Goal: Task Accomplishment & Management: Complete application form

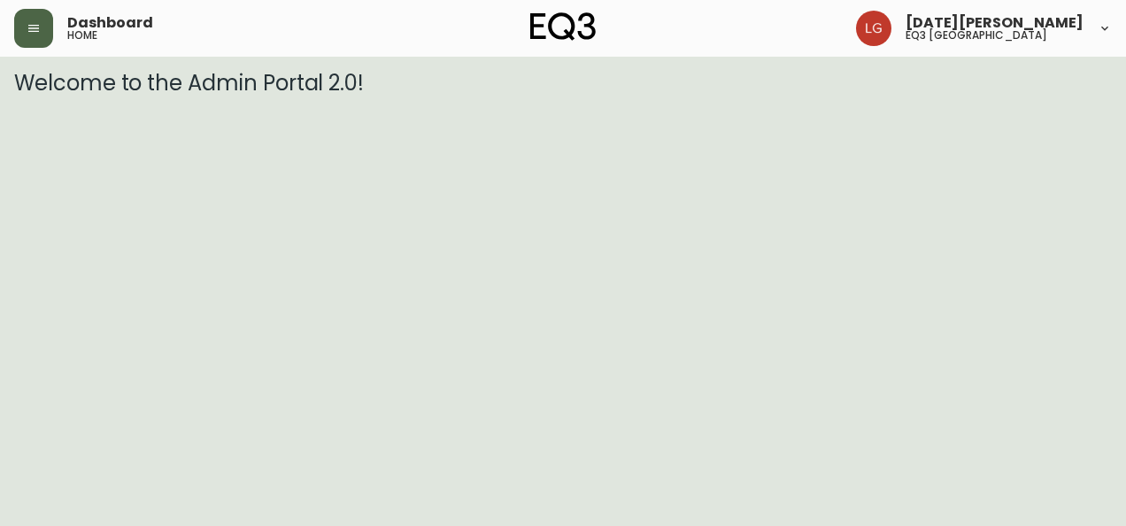
click at [22, 24] on button "button" at bounding box center [33, 28] width 39 height 39
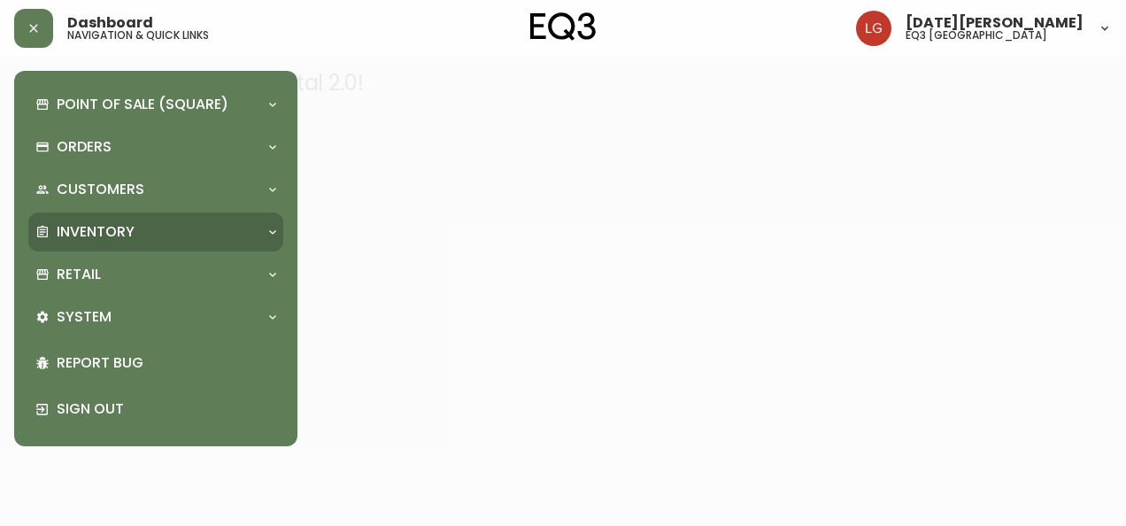
click at [151, 227] on div "Inventory" at bounding box center [146, 231] width 223 height 19
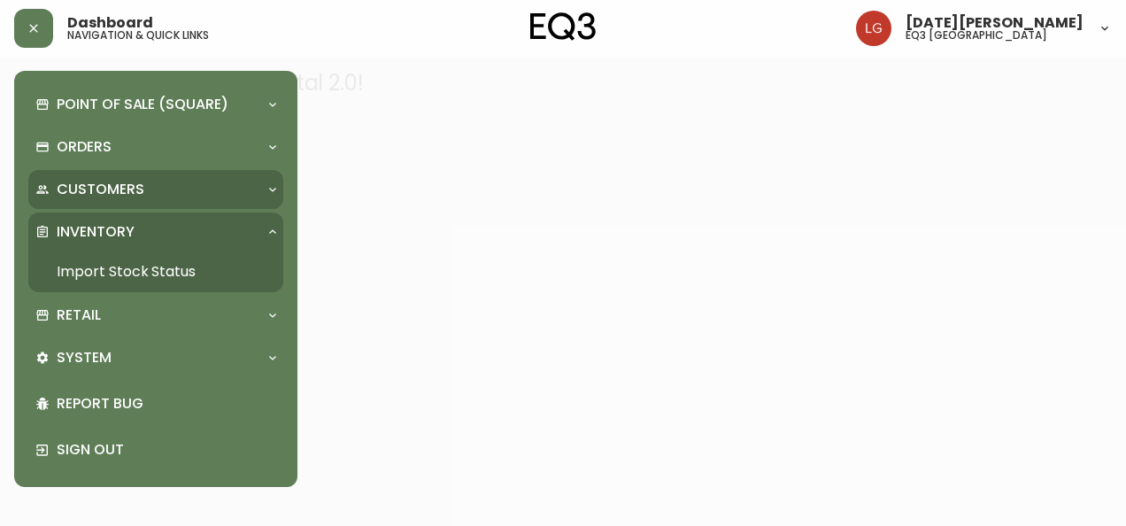
click at [159, 192] on div "Customers" at bounding box center [146, 189] width 223 height 19
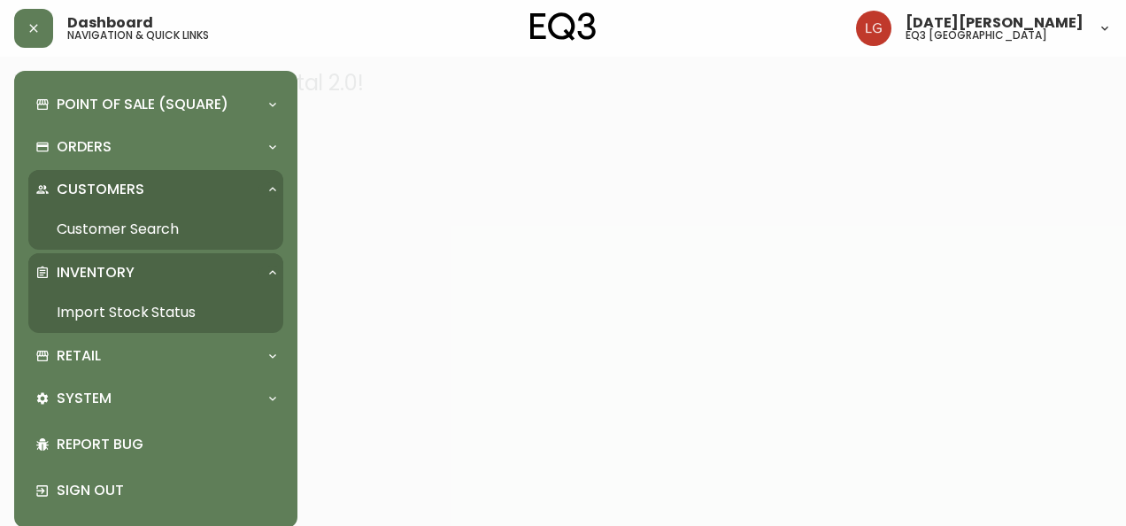
click at [159, 192] on div "Customers" at bounding box center [146, 189] width 223 height 19
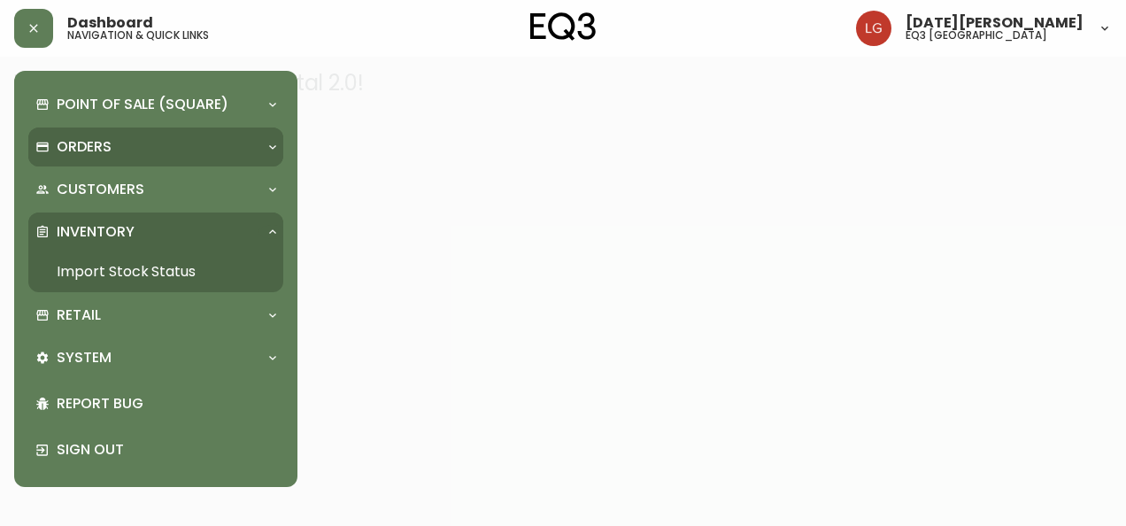
click at [147, 143] on div "Orders" at bounding box center [146, 146] width 223 height 19
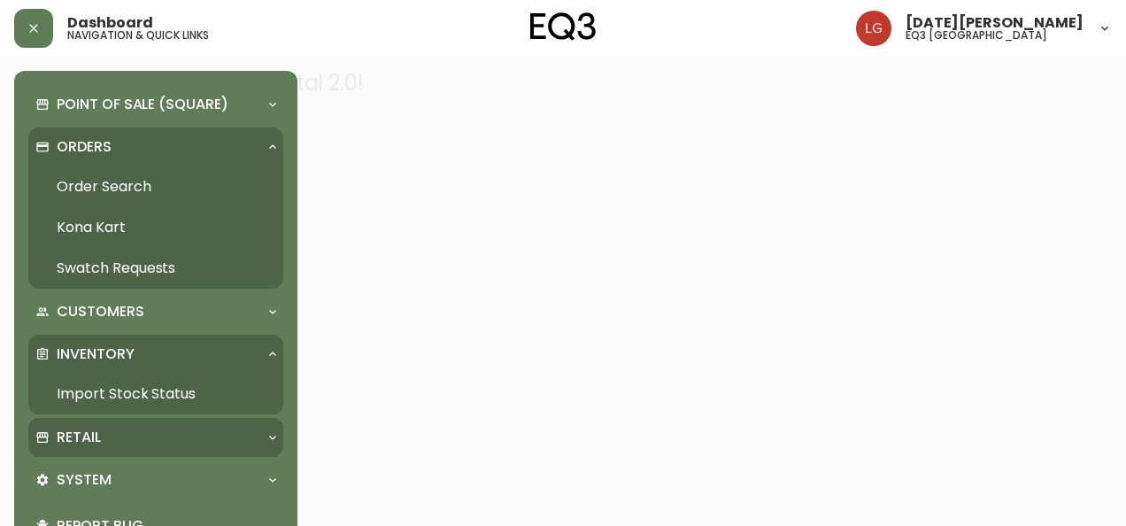
click at [129, 424] on div "Retail" at bounding box center [155, 437] width 255 height 39
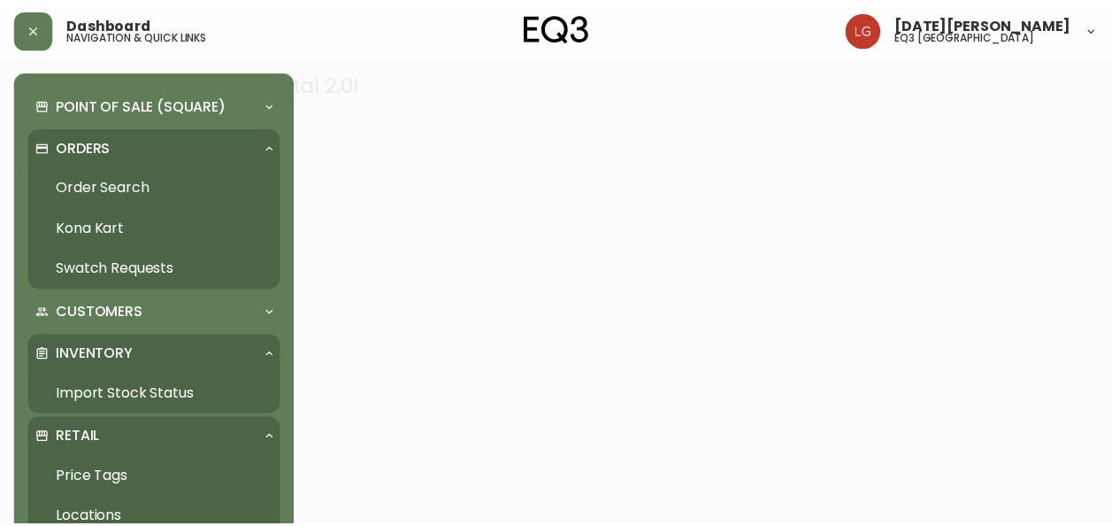
scroll to position [177, 0]
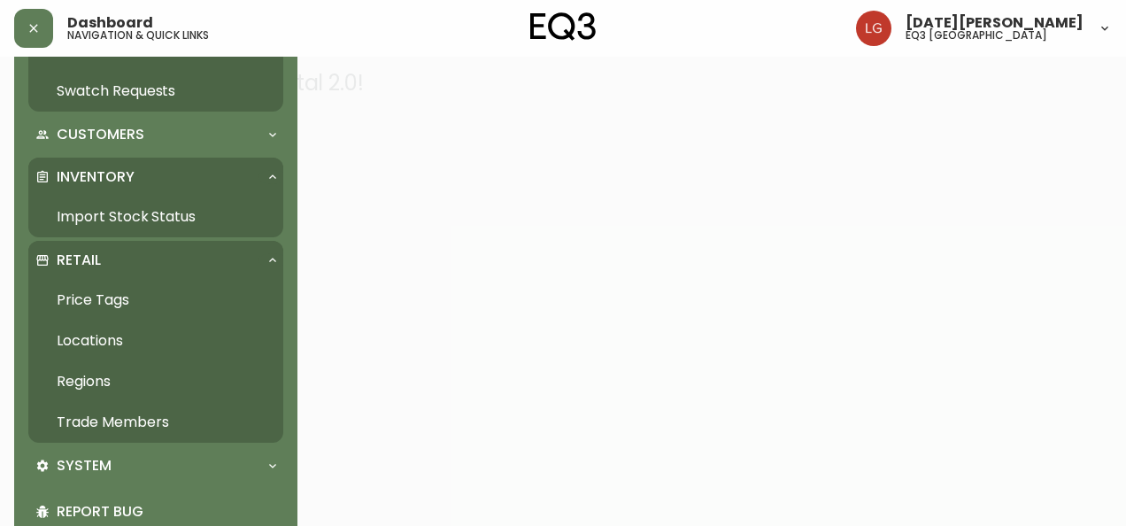
click at [145, 420] on link "Trade Members" at bounding box center [155, 422] width 255 height 41
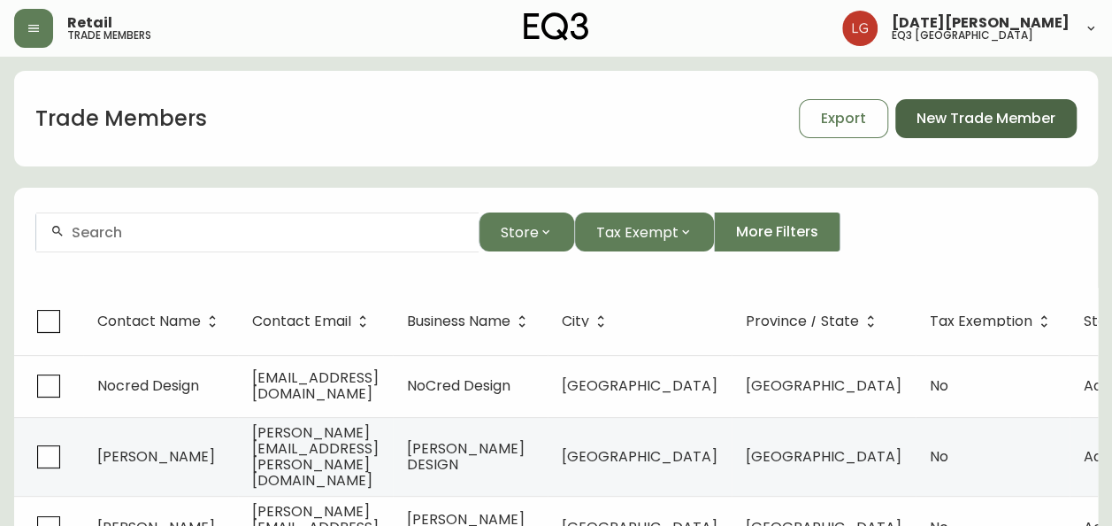
click at [995, 103] on button "New Trade Member" at bounding box center [985, 118] width 181 height 39
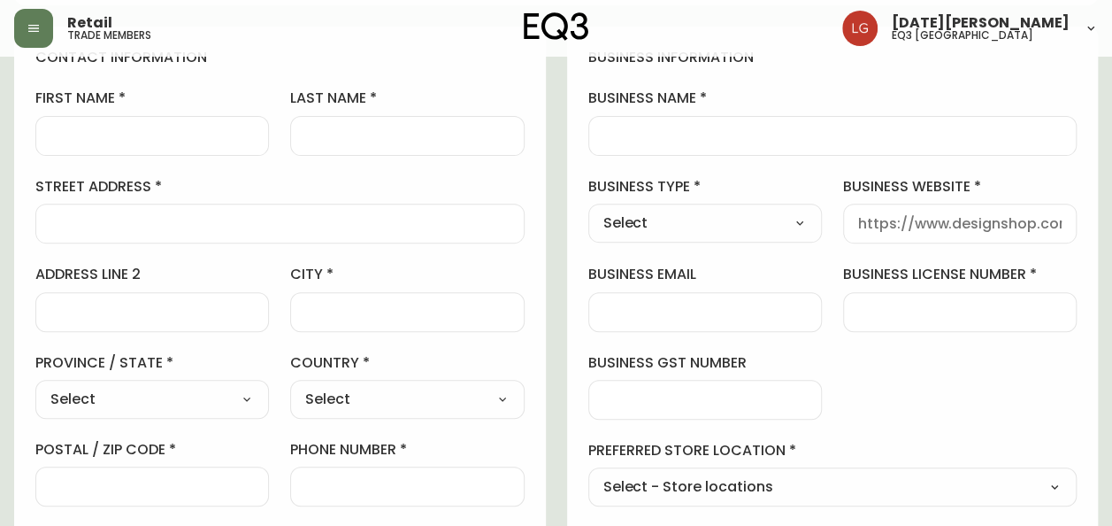
scroll to position [177, 0]
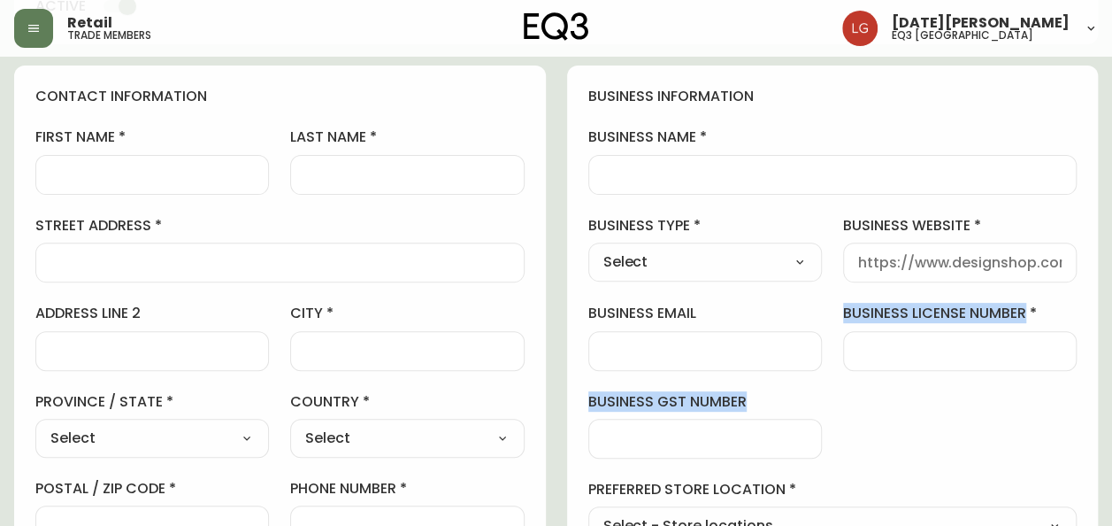
drag, startPoint x: 843, startPoint y: 310, endPoint x: 749, endPoint y: 418, distance: 143.0
click at [749, 418] on div "business information business name business type Select Select Interior Designe…" at bounding box center [833, 359] width 532 height 588
copy div "business license number business gst number"
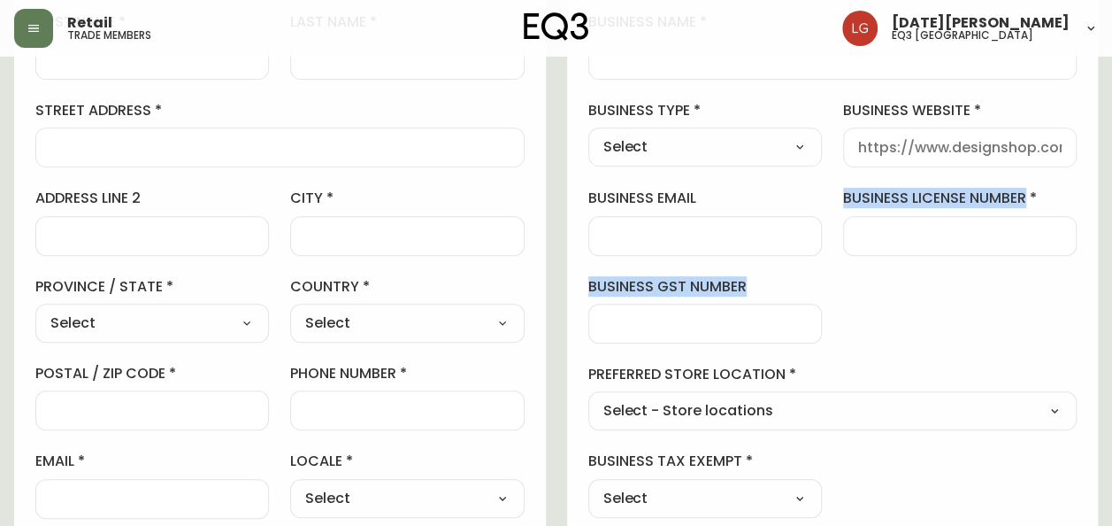
scroll to position [265, 0]
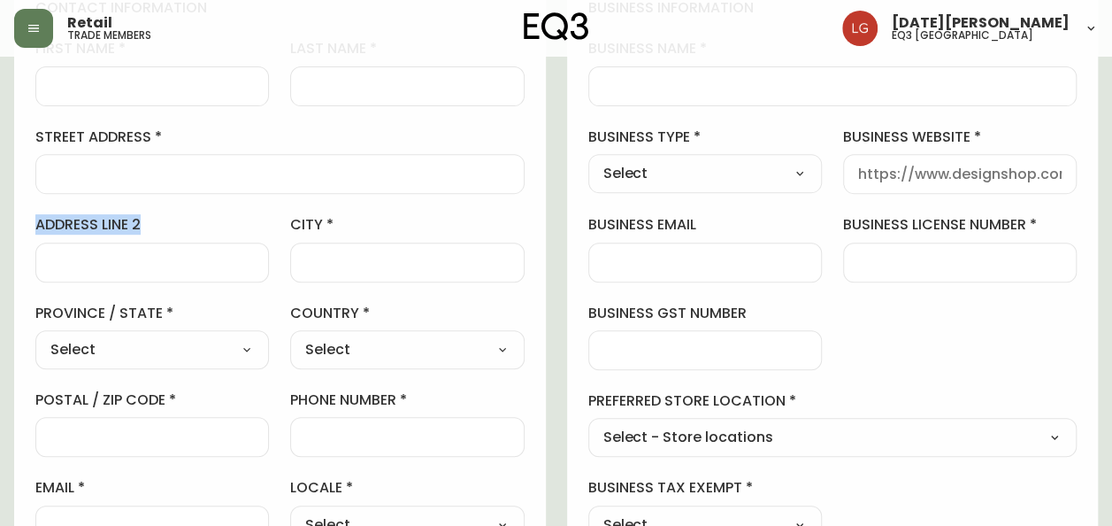
drag, startPoint x: 189, startPoint y: 221, endPoint x: 19, endPoint y: 235, distance: 170.5
click at [19, 235] on div "contact information first name last name street address address line 2 city pro…" at bounding box center [280, 271] width 532 height 589
copy label "address line 2"
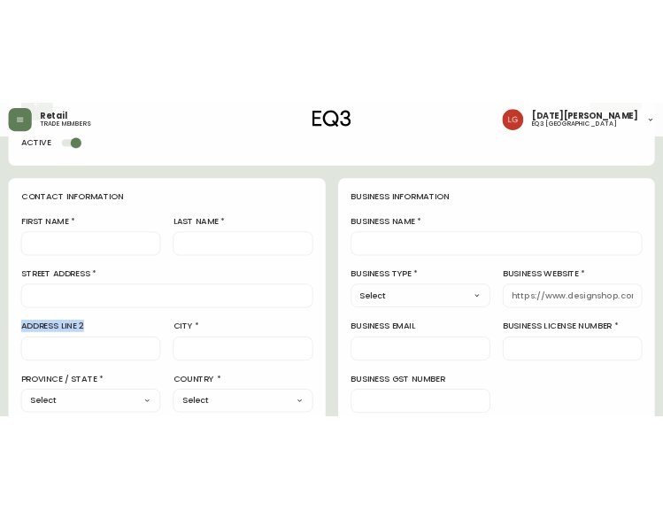
scroll to position [88, 0]
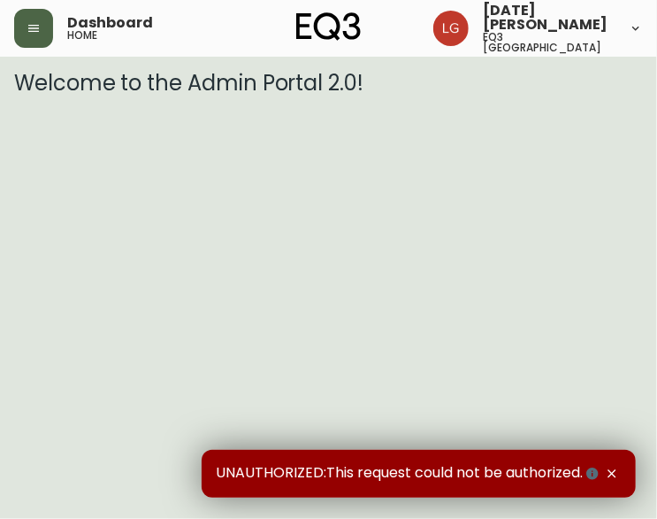
click at [37, 43] on button "button" at bounding box center [33, 28] width 39 height 39
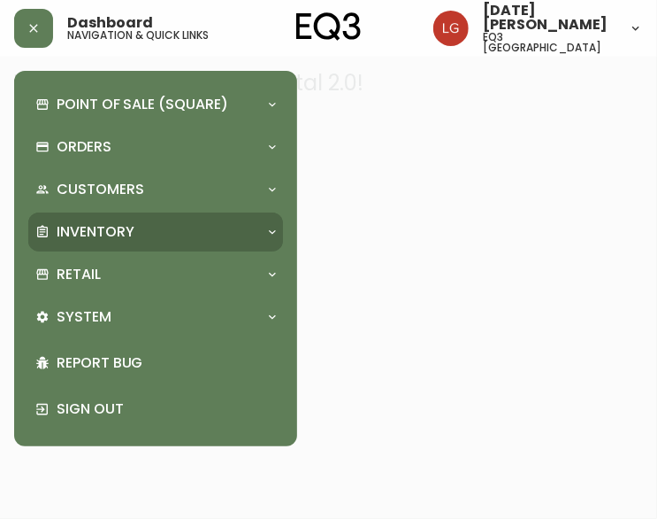
click at [114, 230] on p "Inventory" at bounding box center [96, 231] width 78 height 19
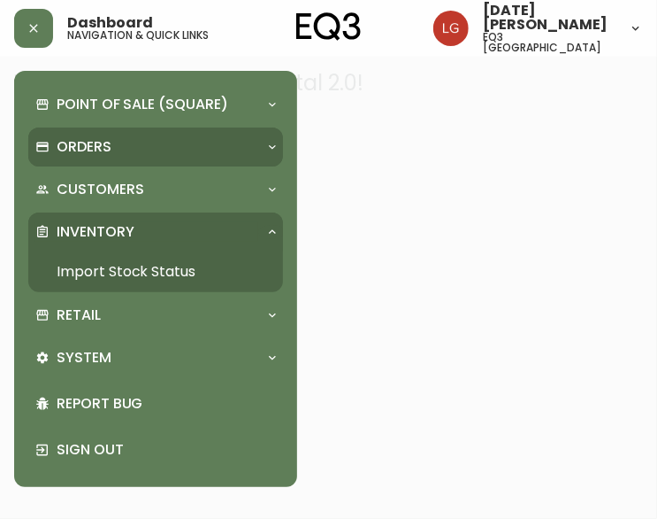
click at [97, 150] on p "Orders" at bounding box center [84, 146] width 55 height 19
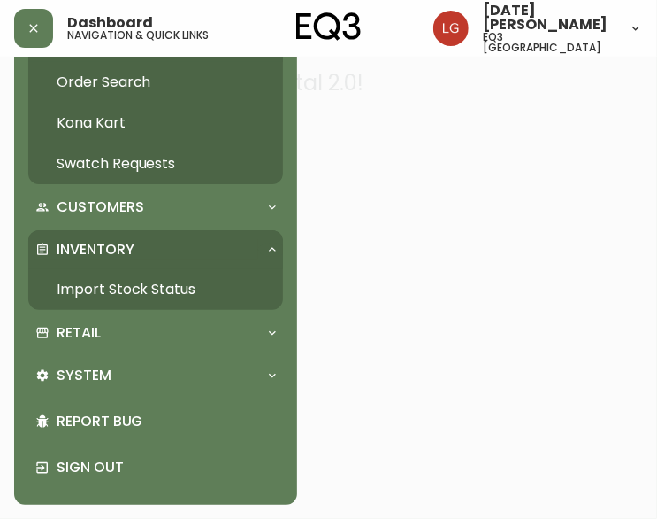
scroll to position [16, 0]
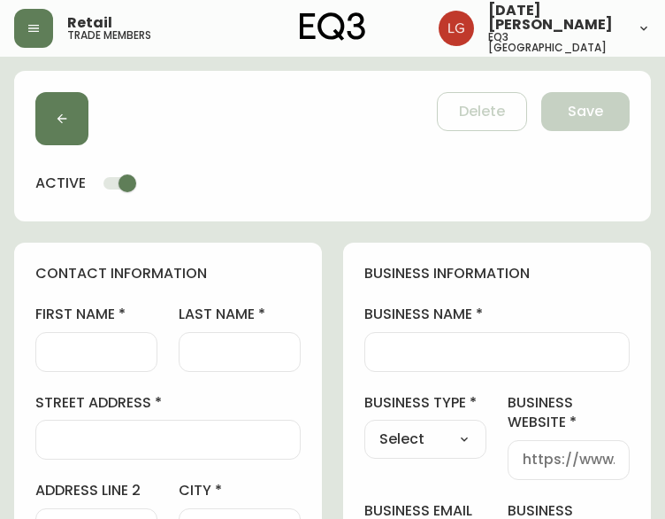
scroll to position [88, 0]
